Goal: Obtain resource: Obtain resource

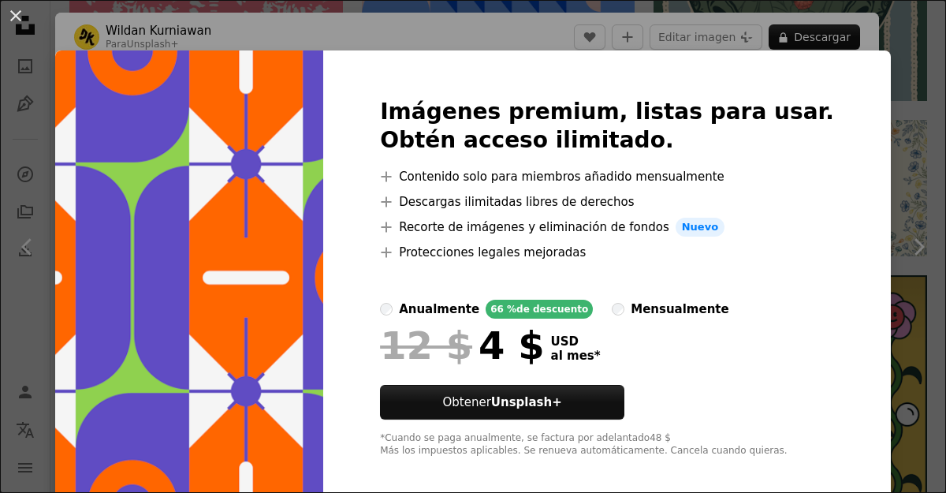
scroll to position [21028, 0]
click at [433, 14] on div "An X shape Imágenes premium, listas para usar. Obtén acceso ilimitado. A plus s…" at bounding box center [473, 246] width 946 height 493
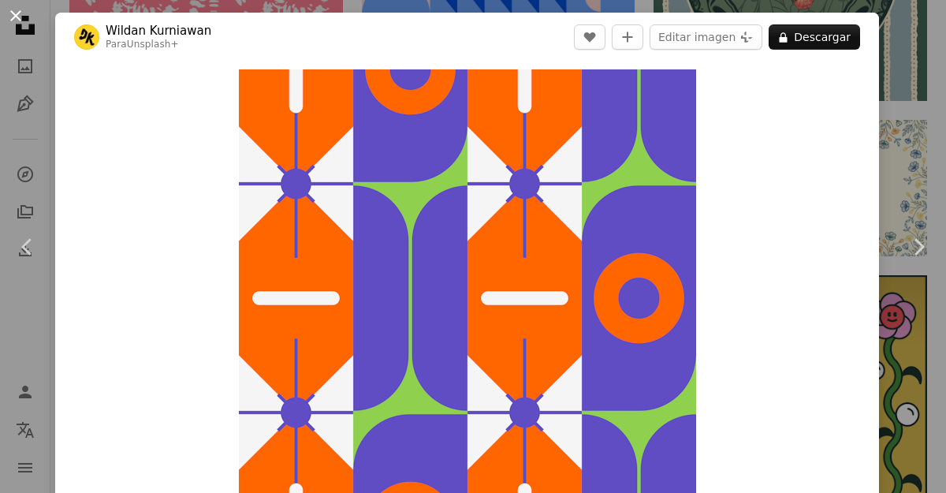
click at [21, 17] on button "An X shape" at bounding box center [15, 15] width 19 height 19
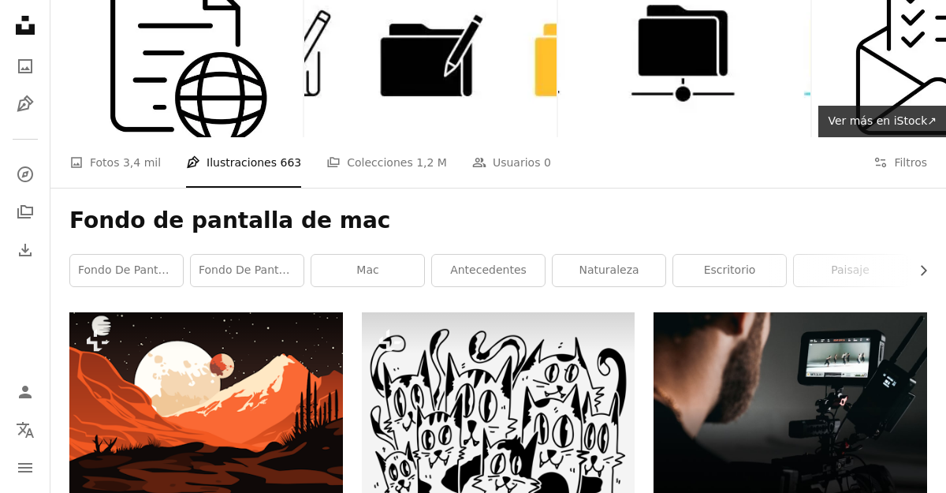
scroll to position [87, 0]
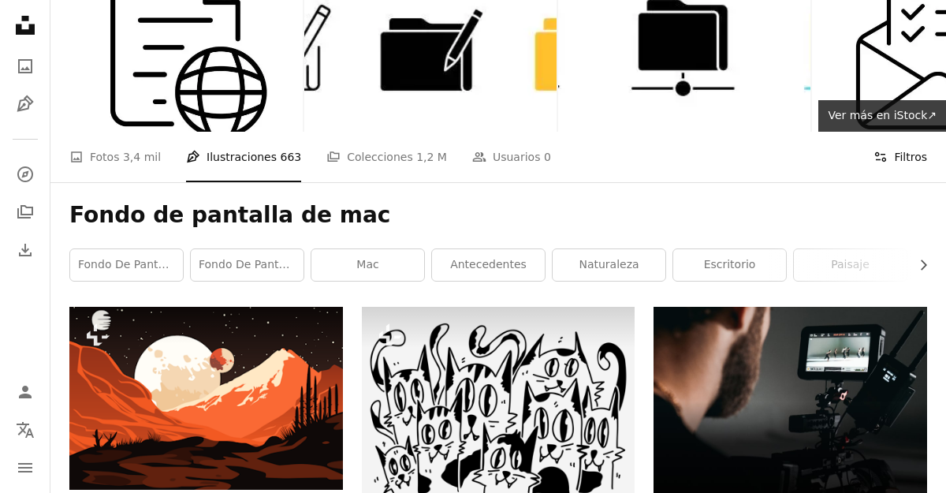
click at [887, 157] on icon "Filters" at bounding box center [880, 157] width 14 height 14
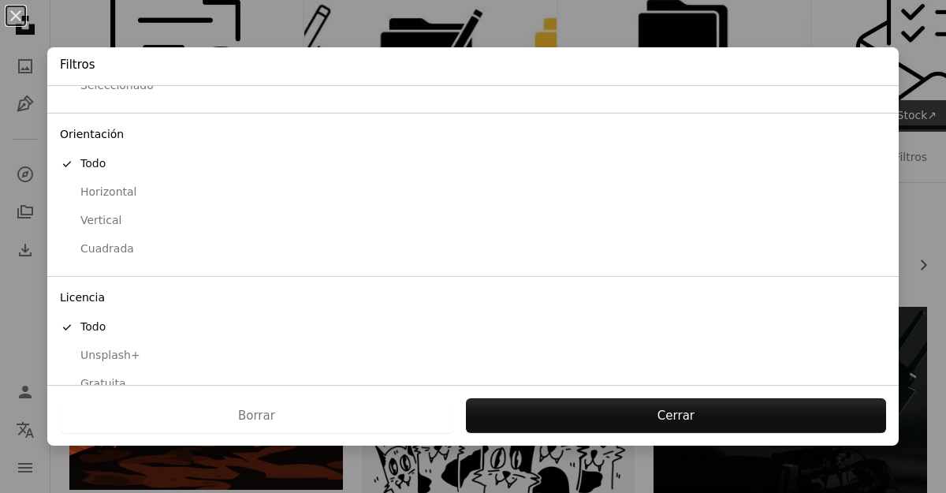
scroll to position [133, 0]
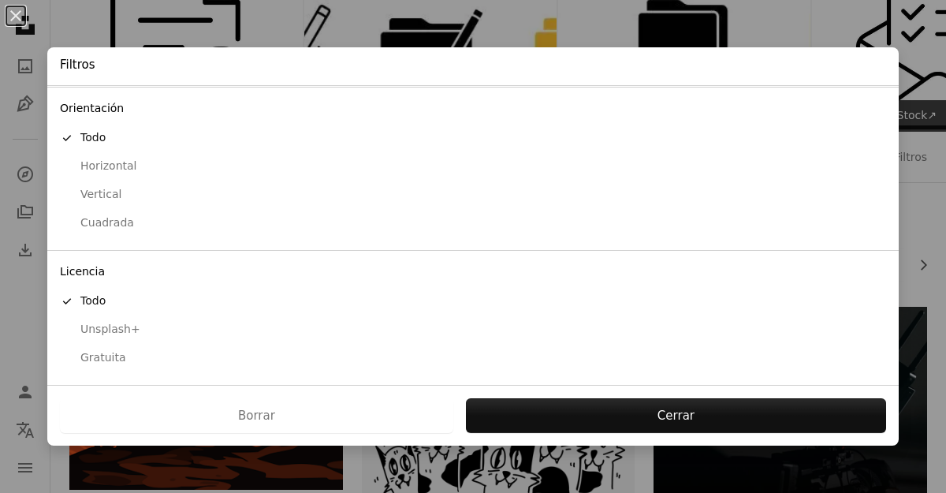
click at [103, 358] on div "Gratuita" at bounding box center [473, 358] width 826 height 16
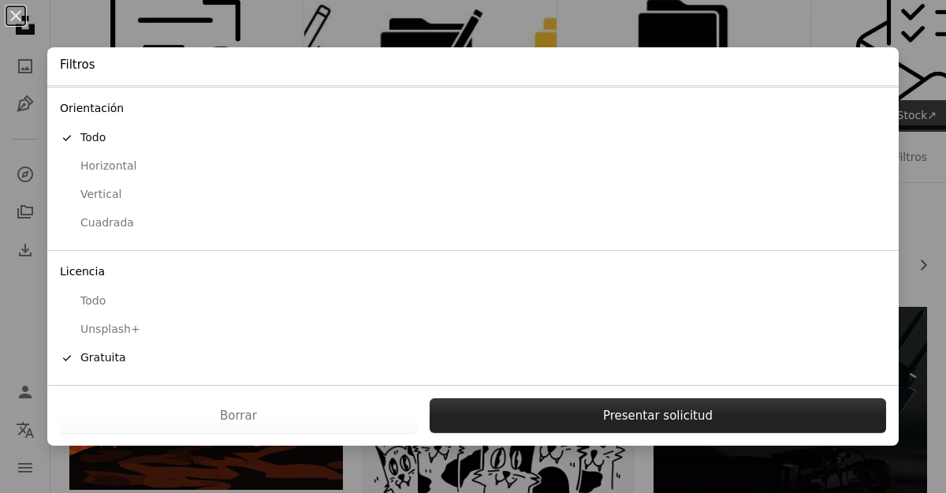
click at [577, 412] on button "Presentar solicitud" at bounding box center [658, 415] width 456 height 35
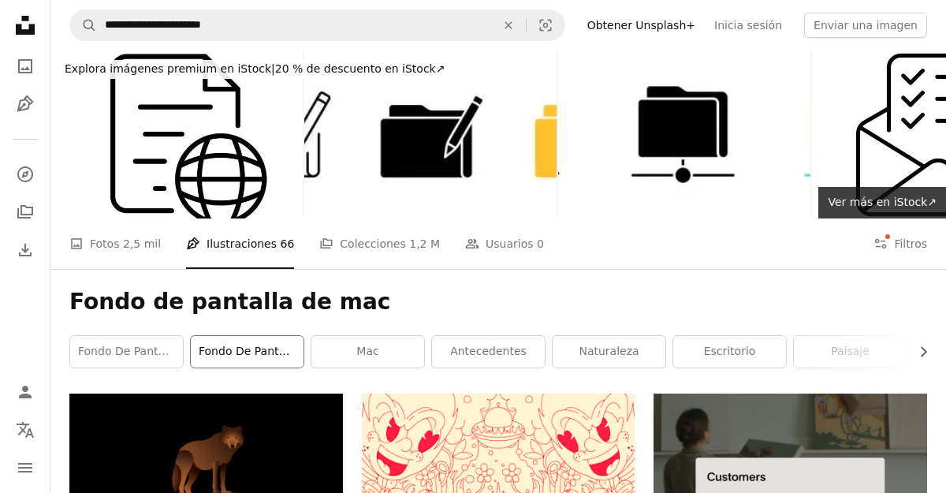
click at [262, 350] on link "fondo de pantalla" at bounding box center [247, 352] width 113 height 32
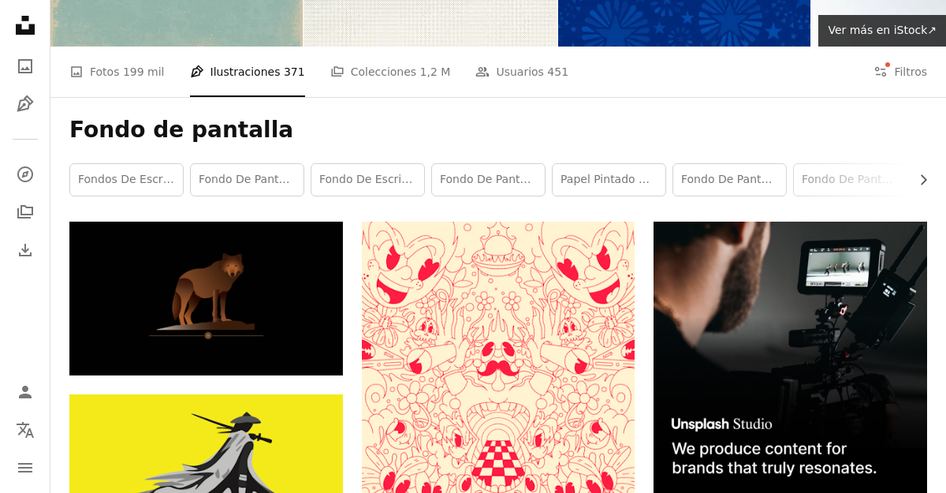
scroll to position [181, 0]
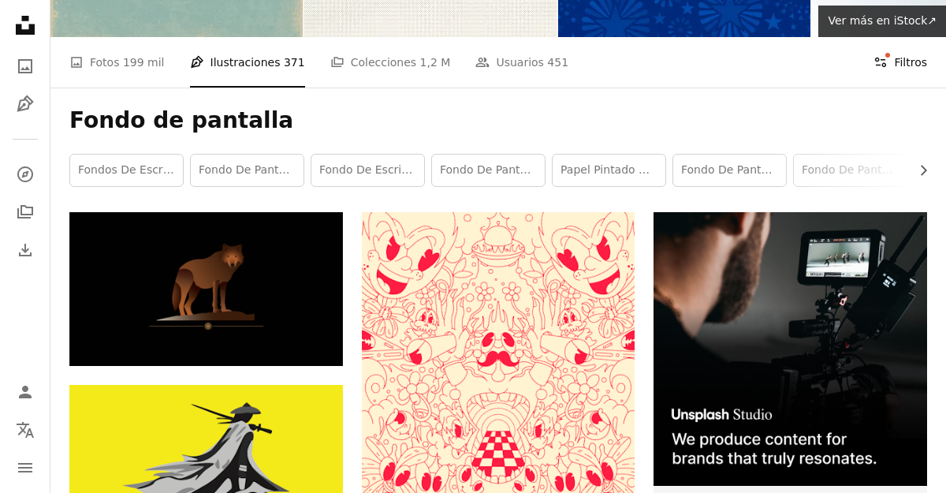
click at [901, 61] on button "Filters Filtros" at bounding box center [900, 62] width 54 height 50
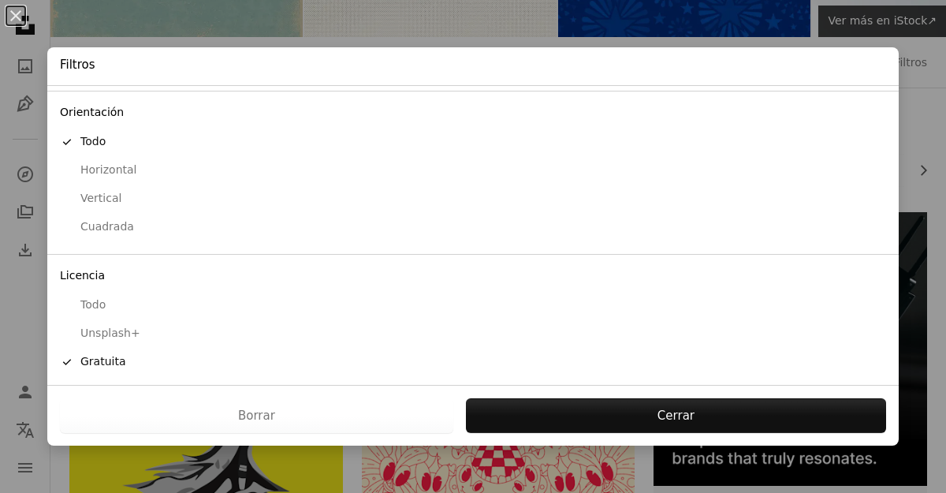
scroll to position [133, 0]
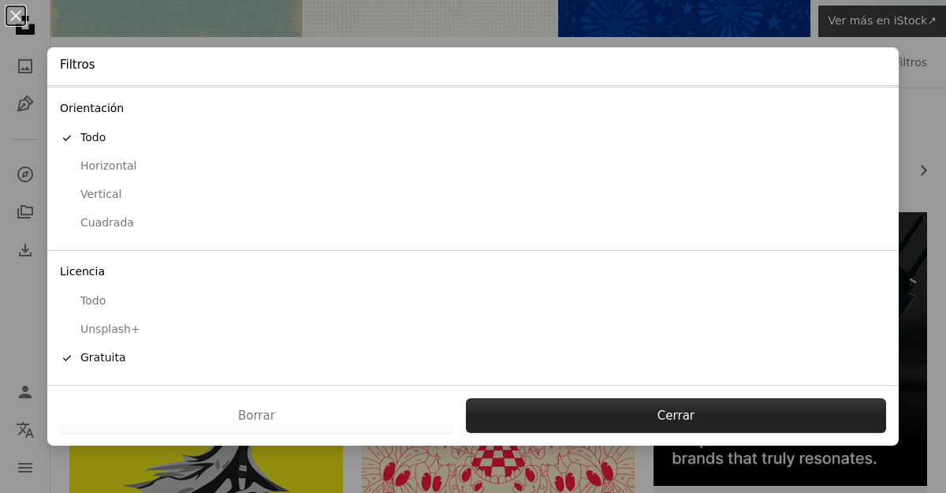
click at [594, 407] on button "Cerrar" at bounding box center [676, 415] width 420 height 35
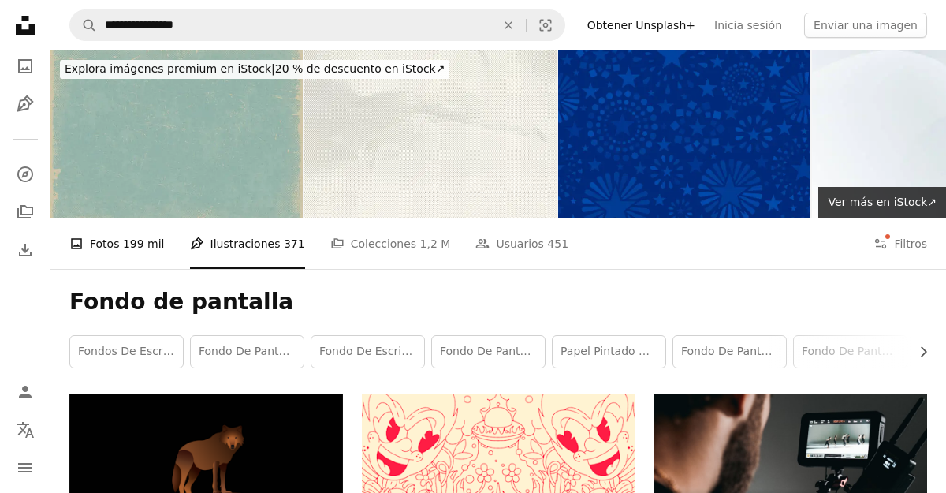
click at [139, 246] on span "199 mil" at bounding box center [144, 243] width 42 height 17
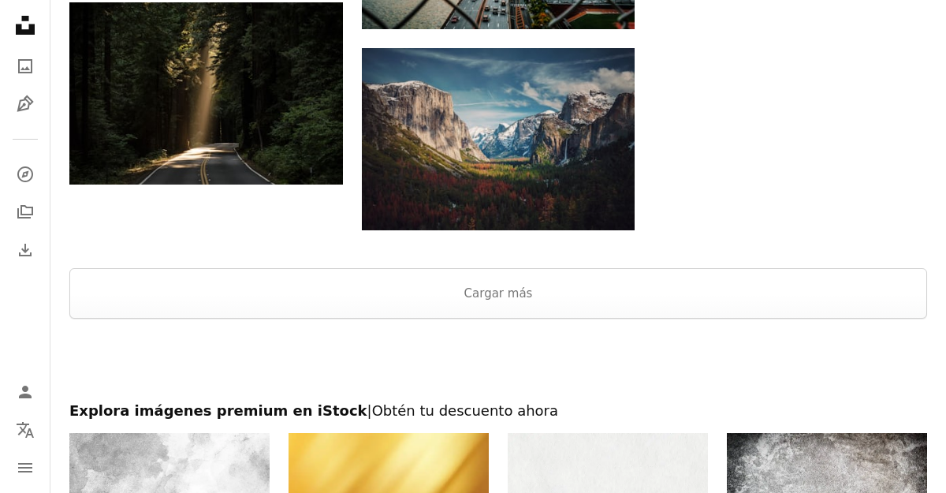
scroll to position [1761, 0]
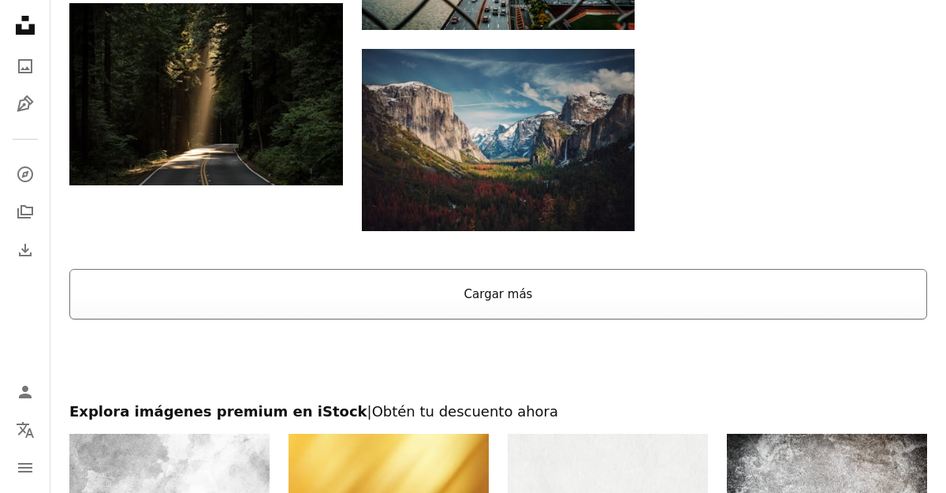
click at [569, 314] on button "Cargar más" at bounding box center [497, 294] width 857 height 50
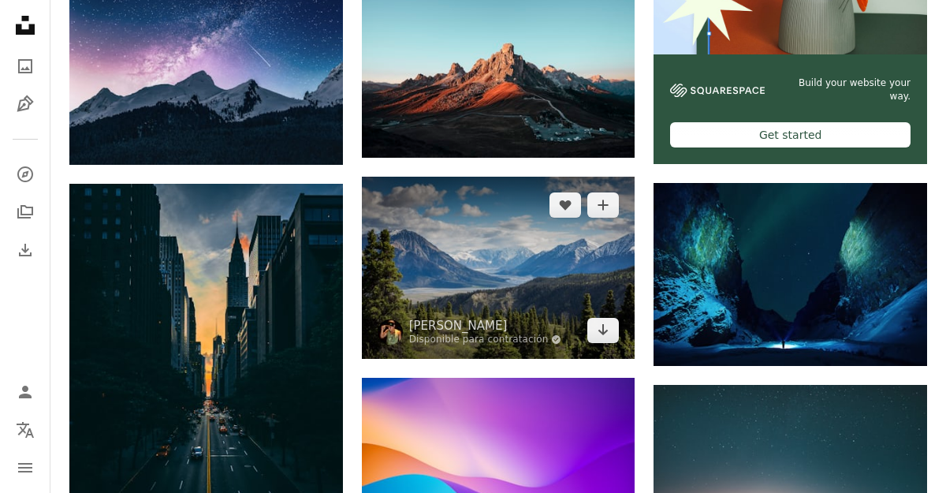
scroll to position [520, 0]
